Goal: Transaction & Acquisition: Purchase product/service

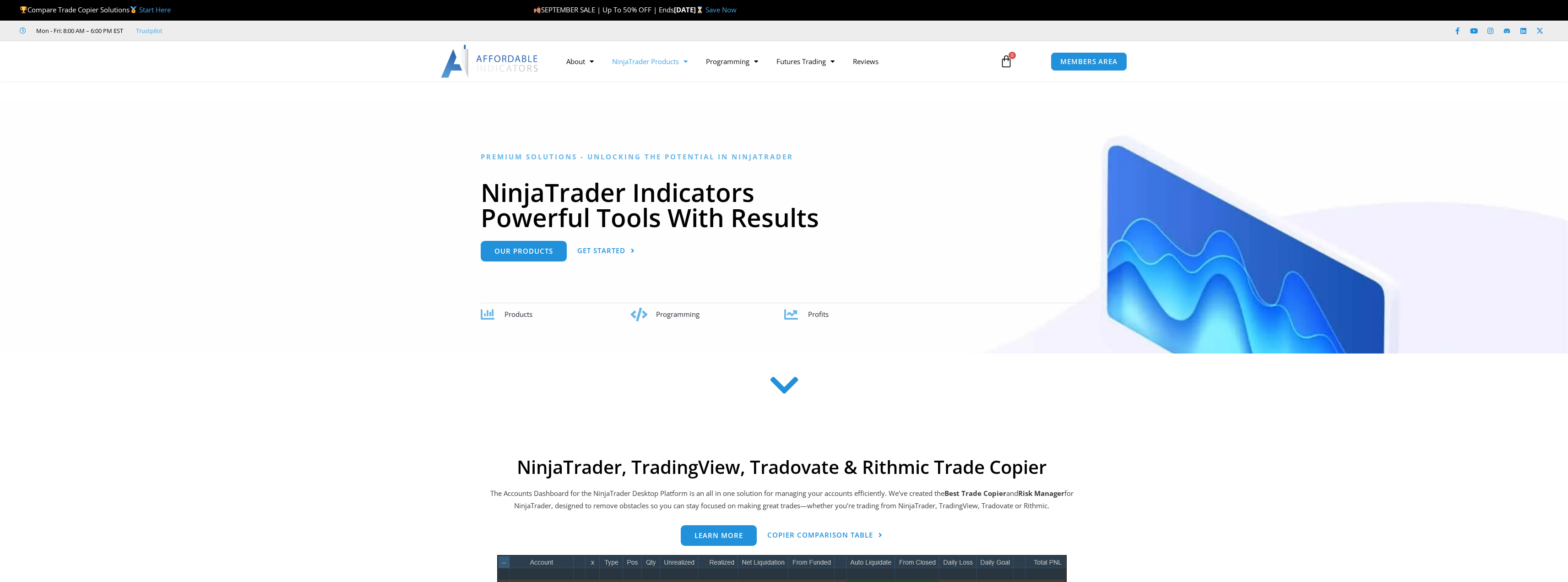
click at [660, 67] on link "NinjaTrader Products" at bounding box center [650, 61] width 94 height 21
click at [652, 79] on link "Promotions" at bounding box center [650, 80] width 94 height 17
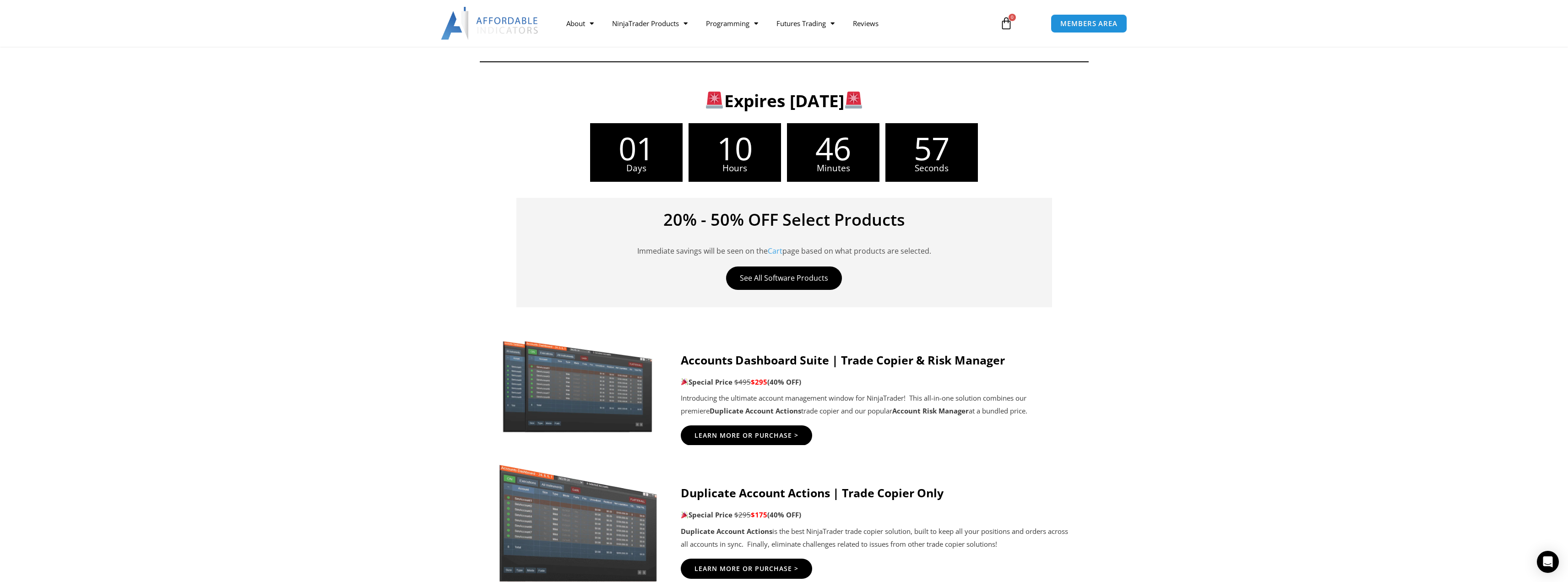
scroll to position [229, 0]
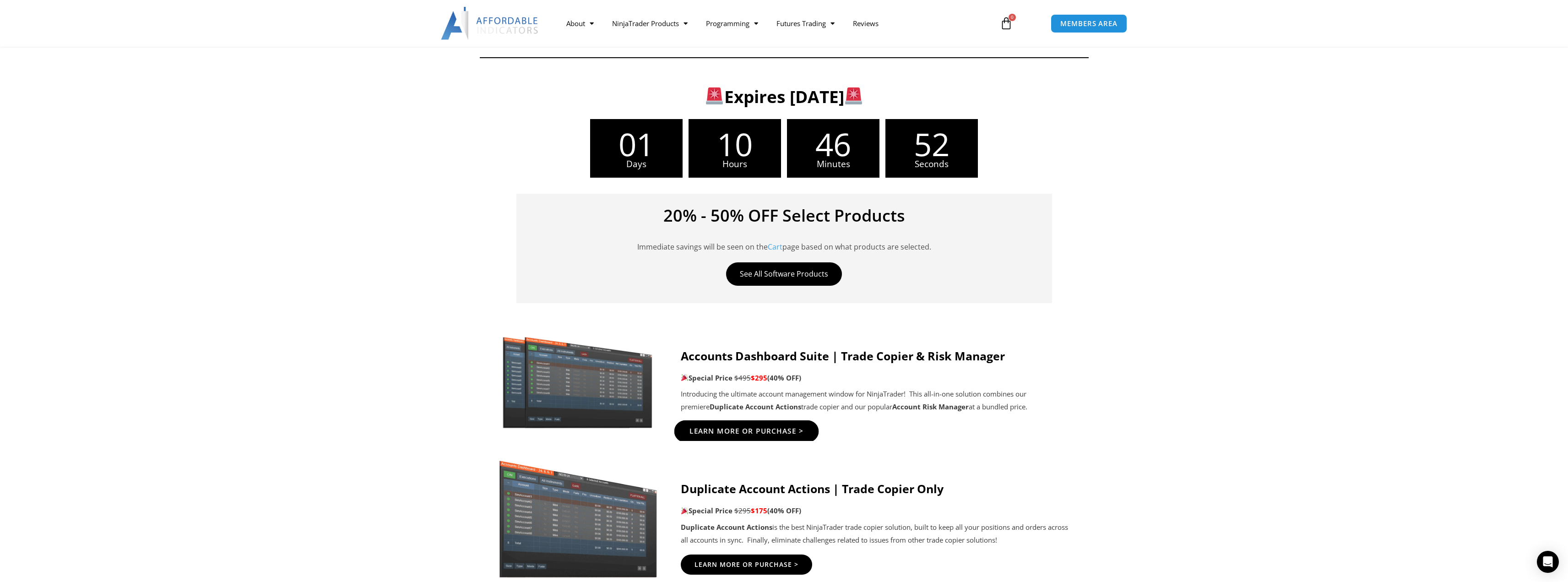
click at [742, 433] on span "Learn More Or Purchase >" at bounding box center [746, 431] width 114 height 7
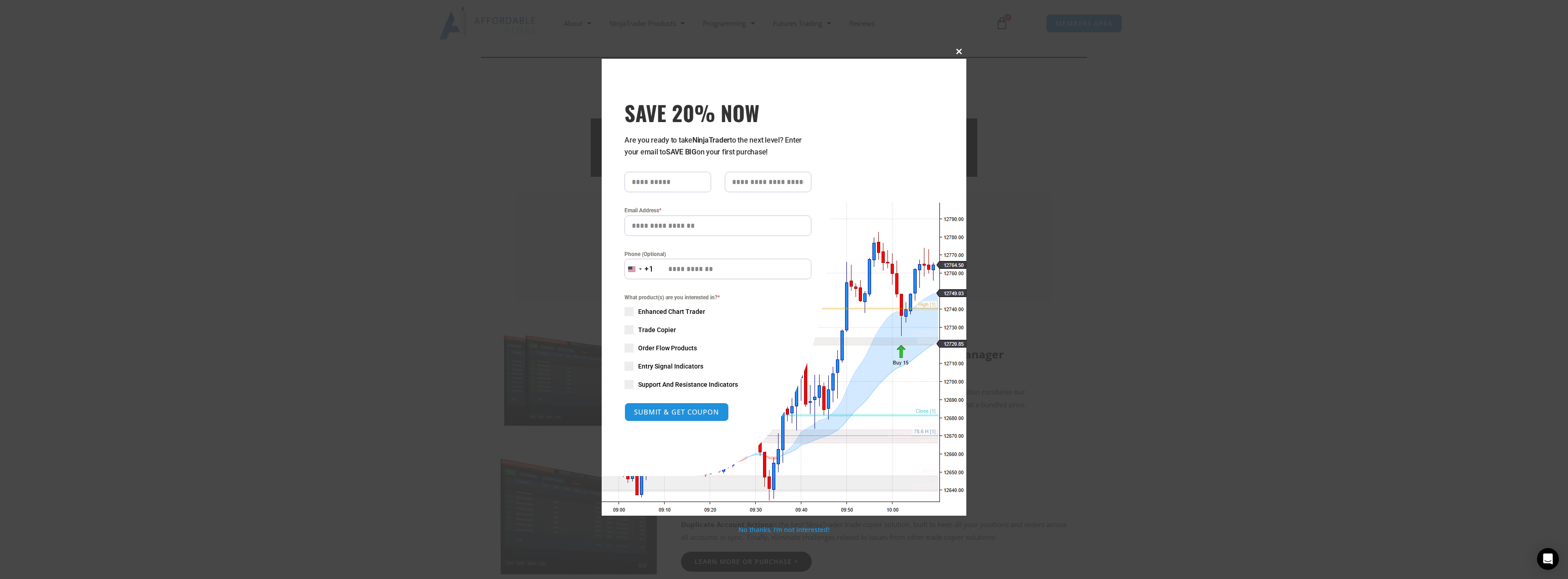
click at [956, 47] on button "Close this module" at bounding box center [959, 52] width 15 height 15
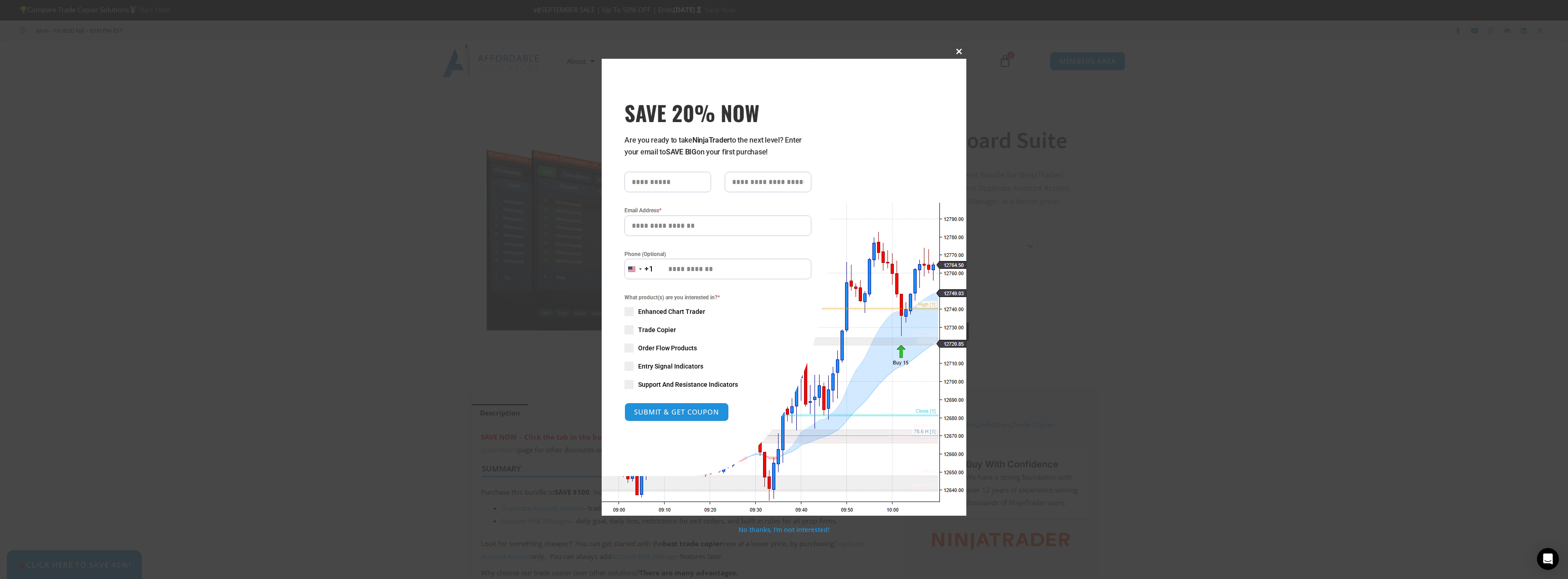
click at [966, 50] on span "SAVE 20% NOW popup" at bounding box center [959, 51] width 15 height 5
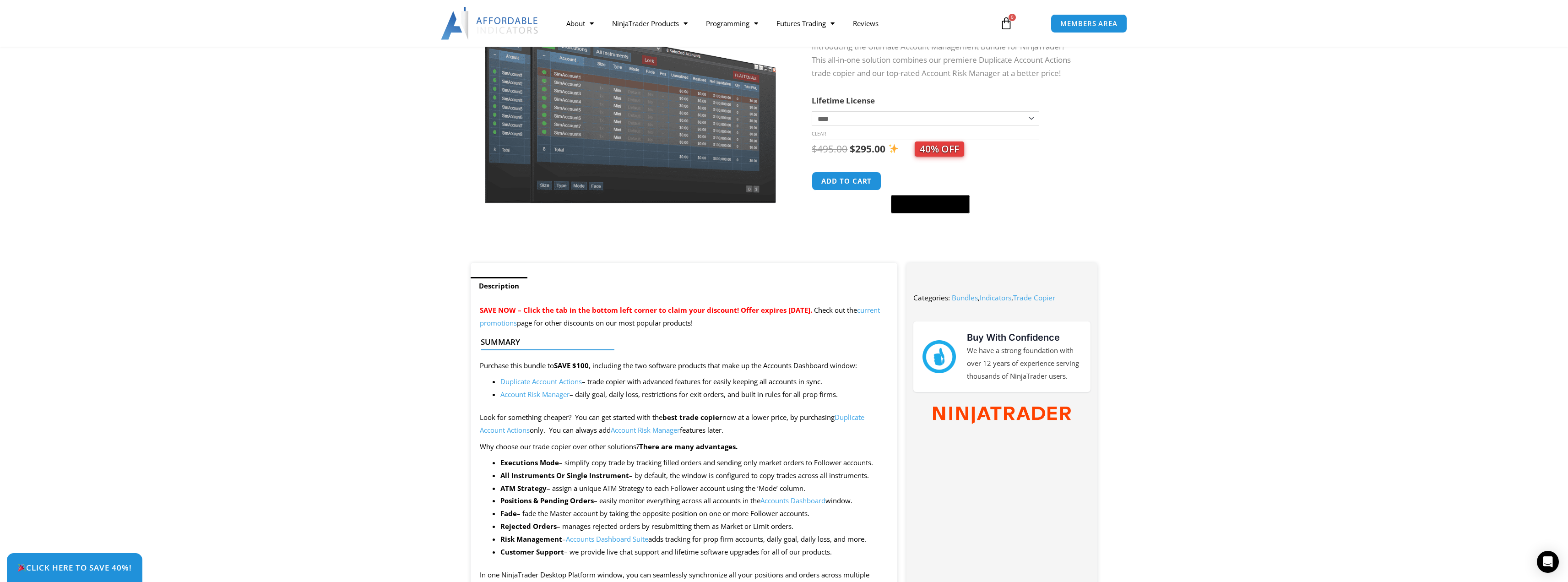
scroll to position [138, 0]
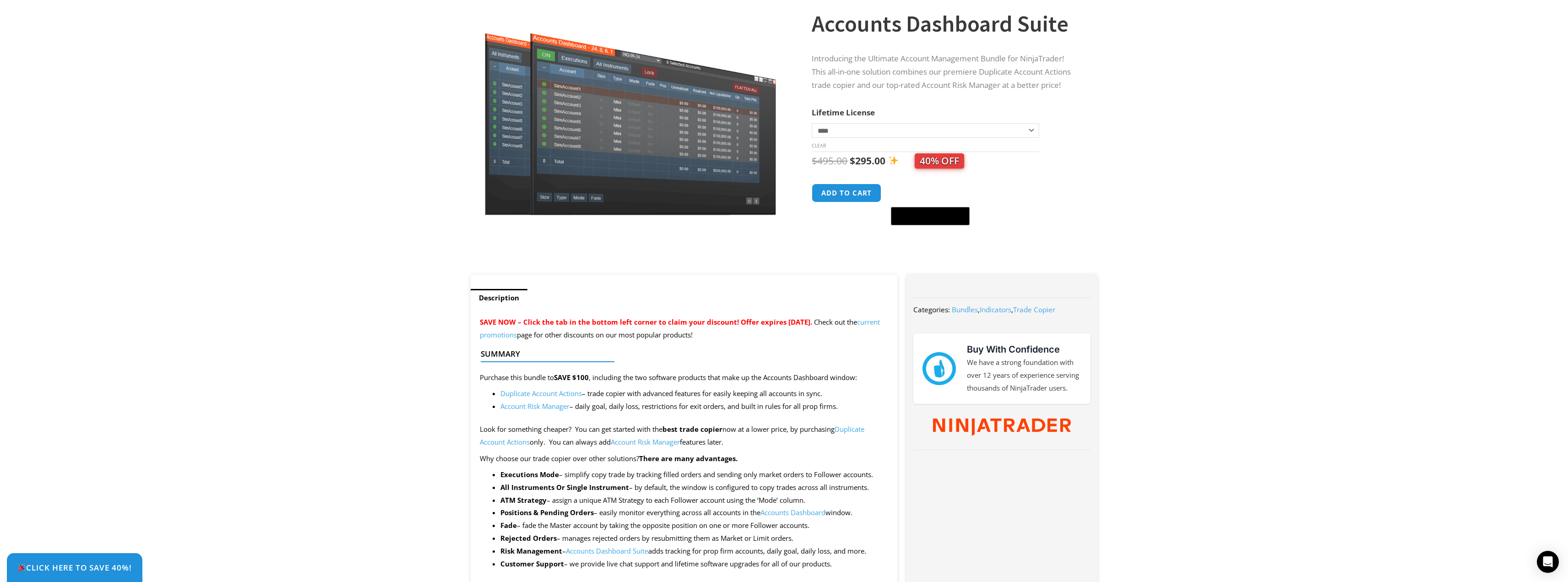
scroll to position [0, 0]
